Goal: Information Seeking & Learning: Compare options

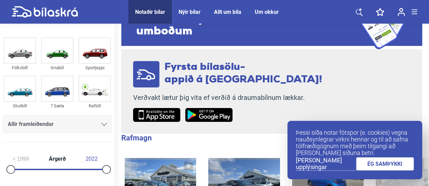
scroll to position [67, 0]
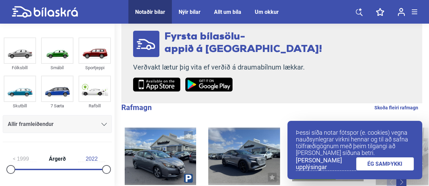
click at [374, 163] on link "ÉG SAMÞYKKI" at bounding box center [385, 163] width 58 height 13
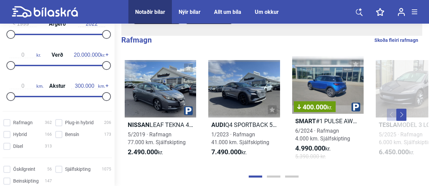
scroll to position [169, 0]
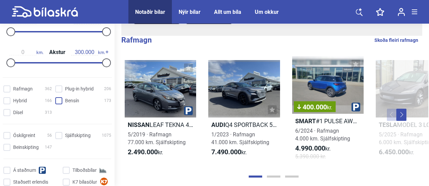
click at [55, 102] on span at bounding box center [58, 100] width 7 height 7
click at [56, 102] on input "Bensín 173" at bounding box center [84, 100] width 56 height 7
checkbox input "true"
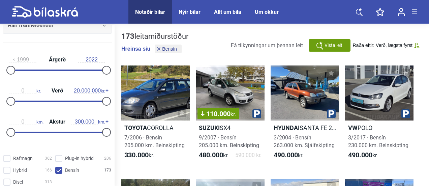
scroll to position [101, 0]
type input "200.000"
drag, startPoint x: 102, startPoint y: 131, endPoint x: 71, endPoint y: 127, distance: 31.0
click at [71, 127] on div "0 km. Akstur 200.000 km." at bounding box center [57, 125] width 109 height 31
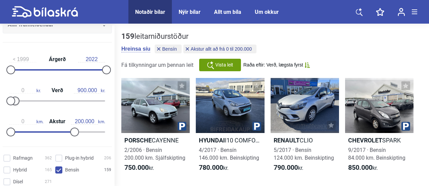
type input "1.000.000"
drag, startPoint x: 105, startPoint y: 100, endPoint x: 17, endPoint y: 106, distance: 87.9
click at [16, 108] on div "0 kr. Verð 1.000.000 kr." at bounding box center [57, 94] width 109 height 31
click at [217, 64] on span "Vista leit" at bounding box center [225, 64] width 18 height 7
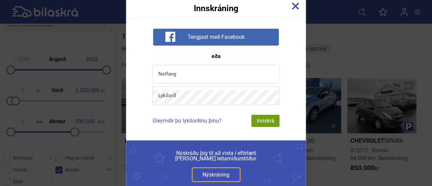
click at [297, 6] on img at bounding box center [295, 5] width 7 height 7
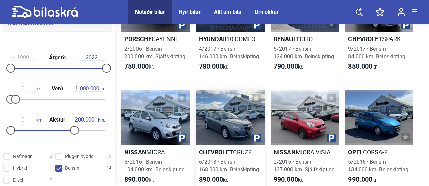
scroll to position [135, 0]
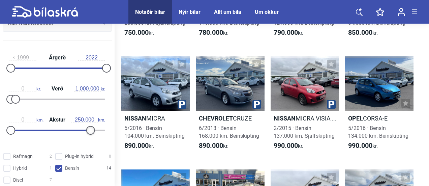
drag, startPoint x: 74, startPoint y: 130, endPoint x: 89, endPoint y: 129, distance: 15.2
click at [89, 129] on div at bounding box center [90, 130] width 9 height 9
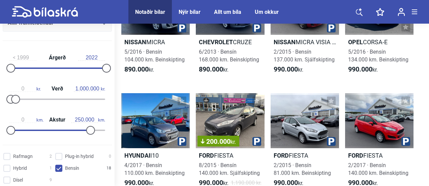
scroll to position [236, 0]
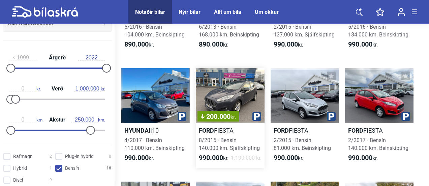
type input "200.000"
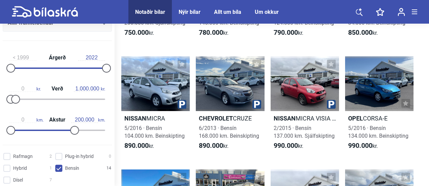
type input "20.000.000"
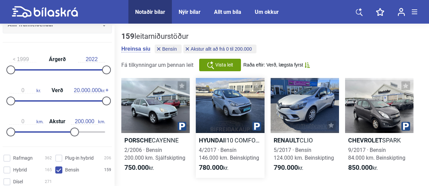
type input "300.000"
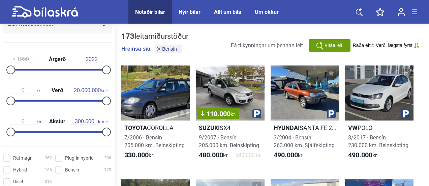
checkbox input "false"
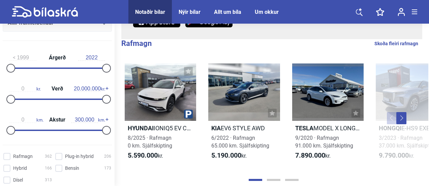
scroll to position [172, 0]
